Goal: Task Accomplishment & Management: Manage account settings

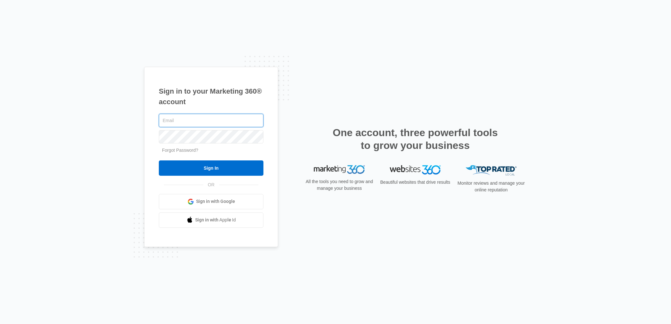
type input "[EMAIL_ADDRESS][DOMAIN_NAME]"
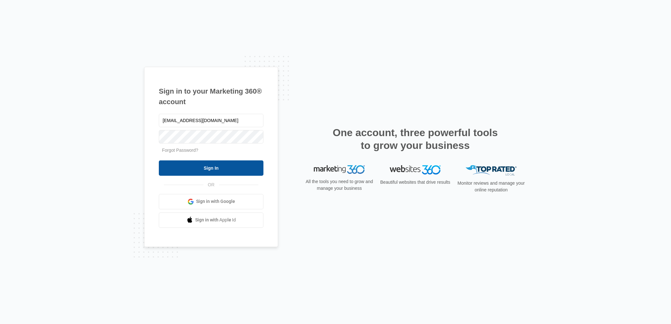
click at [216, 168] on input "Sign In" at bounding box center [211, 167] width 105 height 15
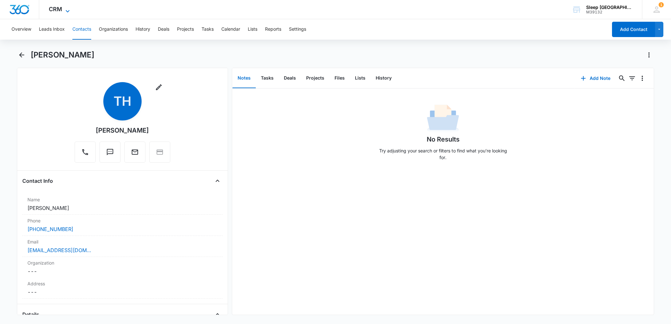
click at [67, 8] on icon at bounding box center [68, 11] width 8 height 8
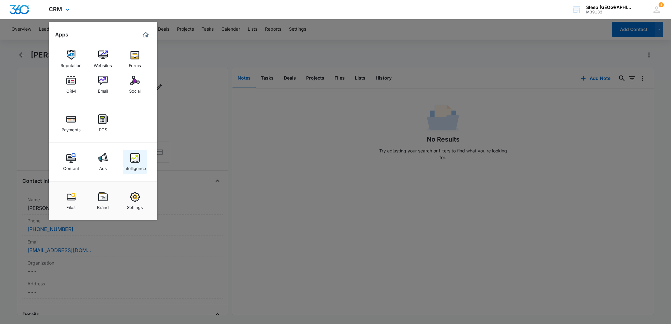
click at [134, 159] on img at bounding box center [135, 158] width 10 height 10
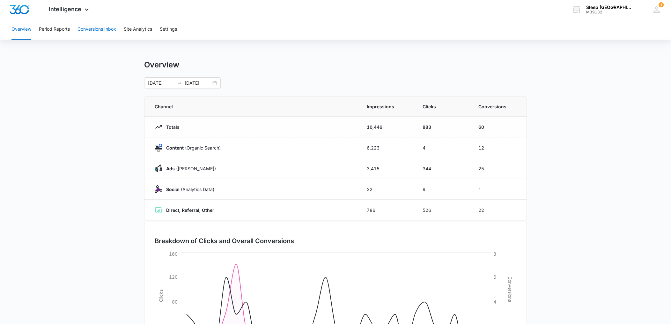
click at [102, 29] on button "Conversions Inbox" at bounding box center [97, 29] width 39 height 20
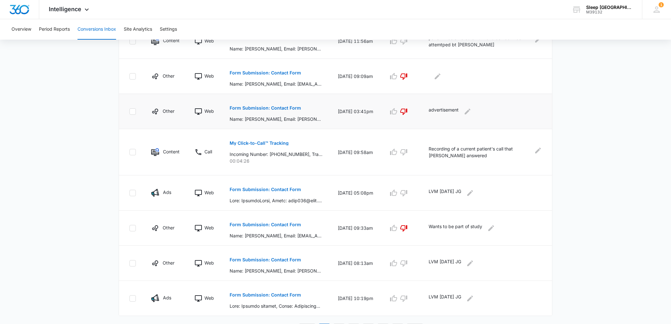
scroll to position [259, 0]
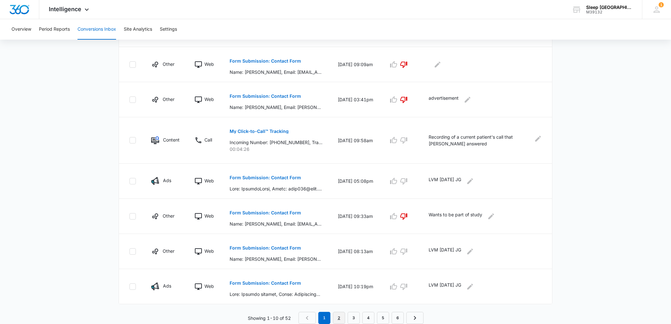
click at [340, 317] on link "2" at bounding box center [339, 317] width 12 height 12
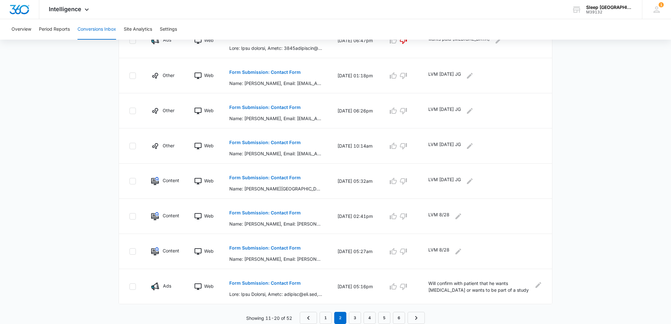
scroll to position [0, 0]
